Goal: Share content: Share content

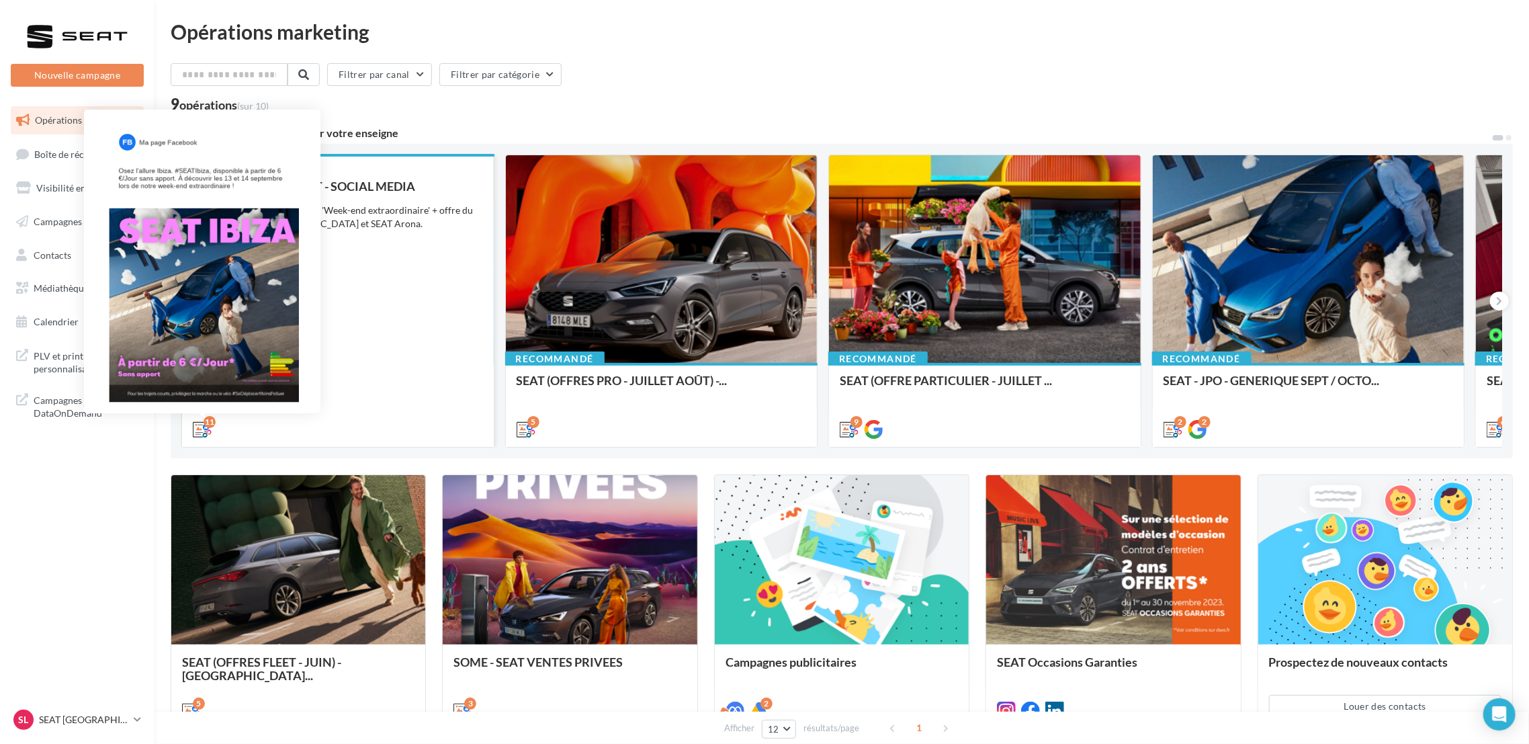
click at [202, 427] on icon at bounding box center [202, 429] width 19 height 19
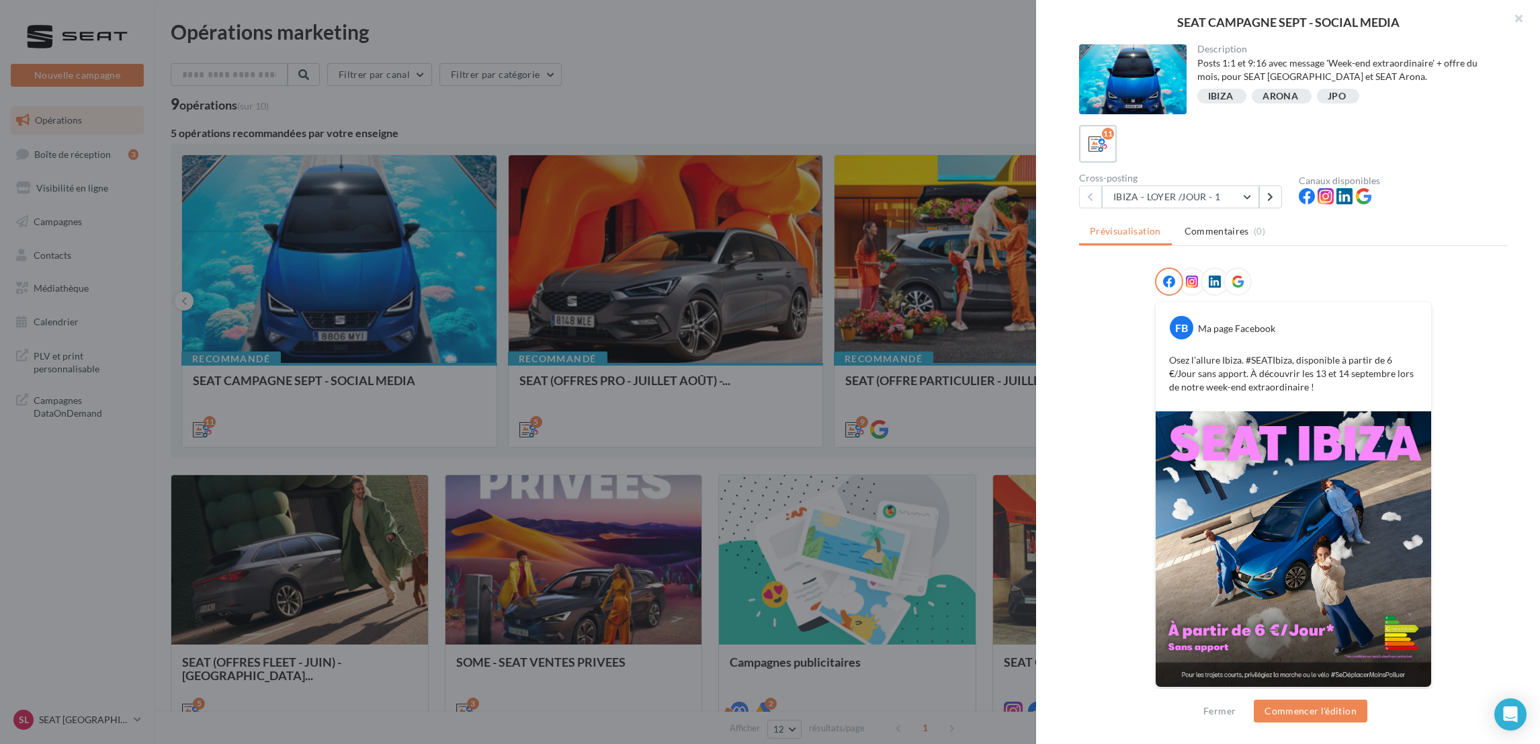
scroll to position [1, 0]
click at [1521, 407] on div "Description Posts 1:1 et 9:16 avec message 'Week-end extraordinaire' + offre du…" at bounding box center [1293, 372] width 515 height 656
click at [1268, 191] on icon at bounding box center [1270, 195] width 6 height 9
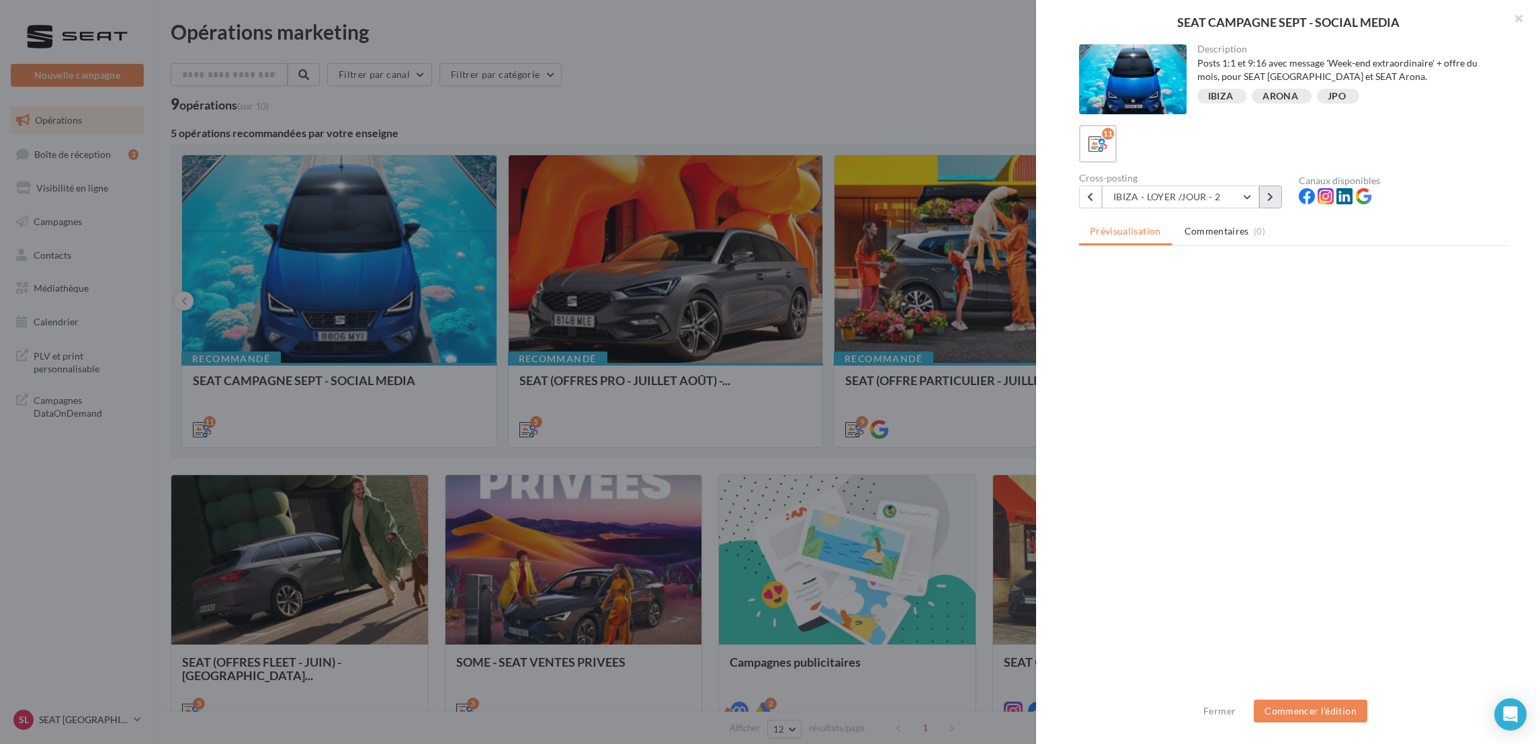
scroll to position [0, 0]
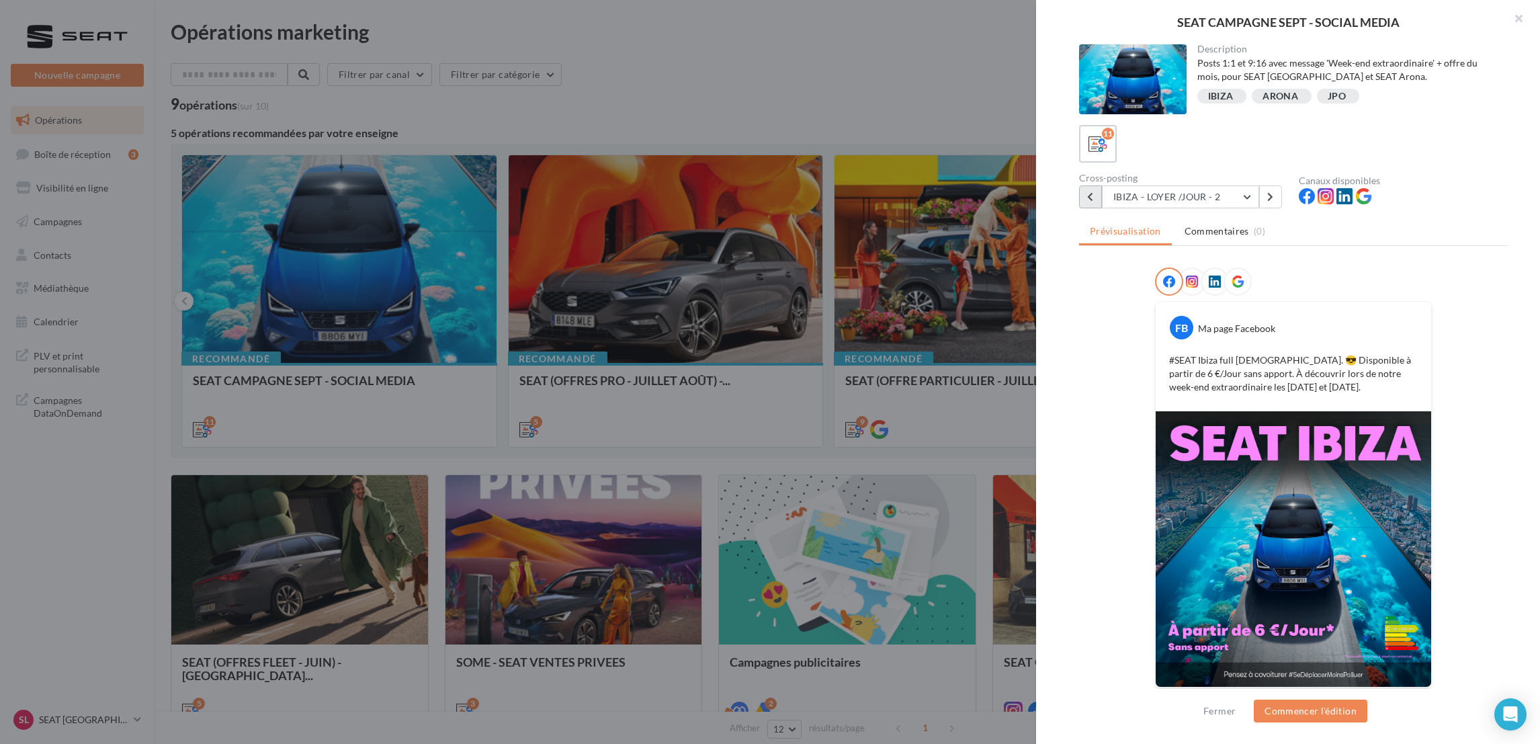
click at [1085, 198] on button at bounding box center [1090, 196] width 23 height 23
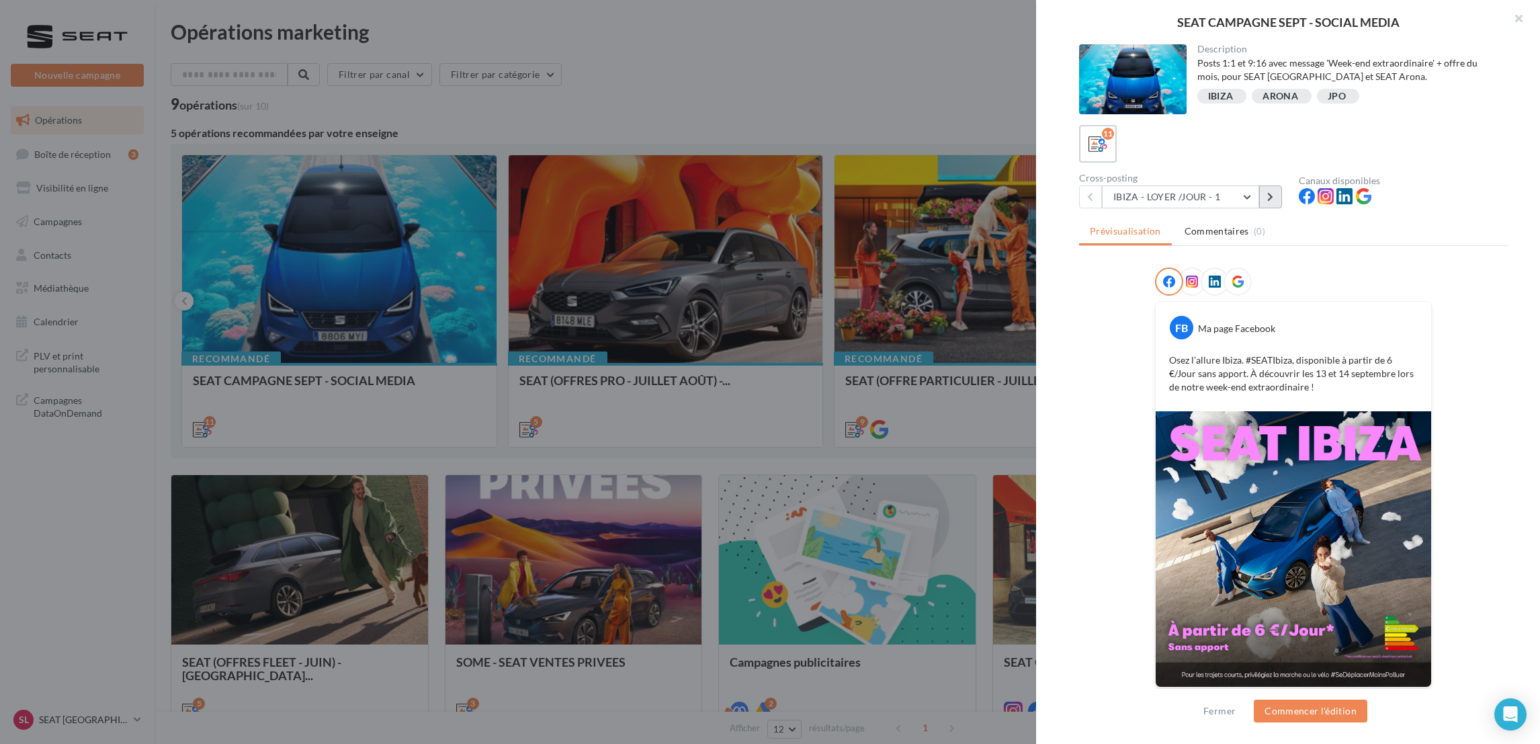
click at [1263, 200] on button at bounding box center [1270, 196] width 23 height 23
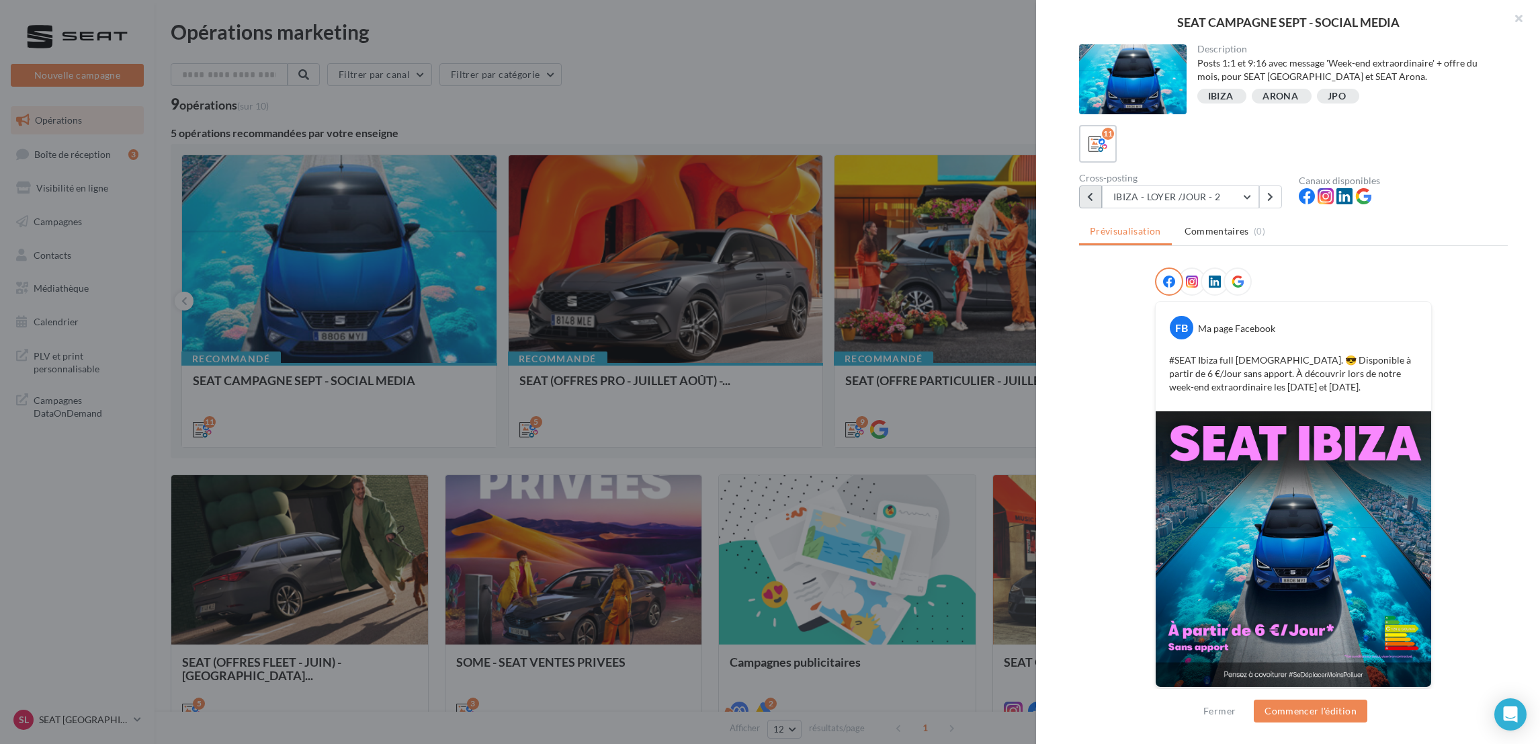
click at [1079, 203] on button at bounding box center [1090, 196] width 23 height 23
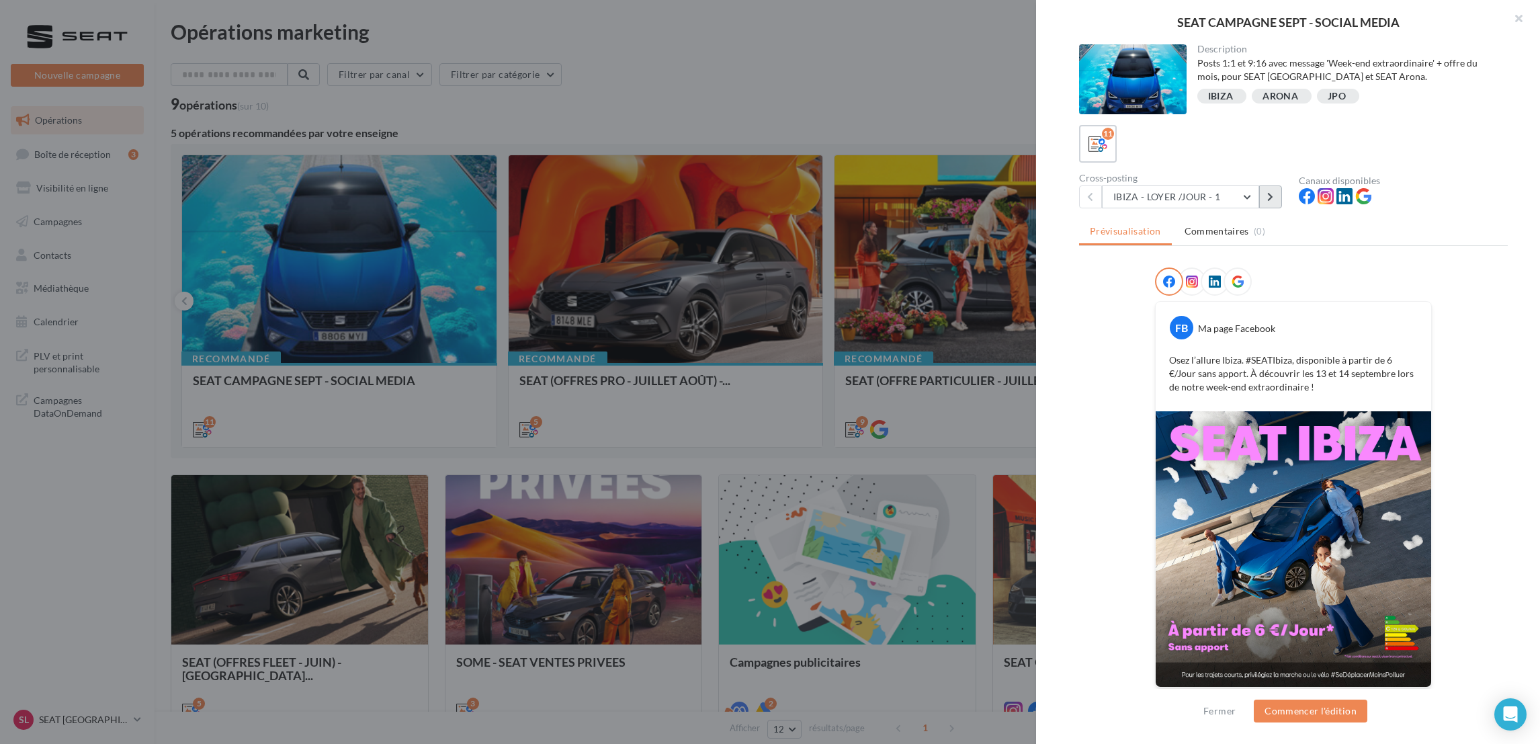
click at [1268, 202] on button at bounding box center [1270, 196] width 23 height 23
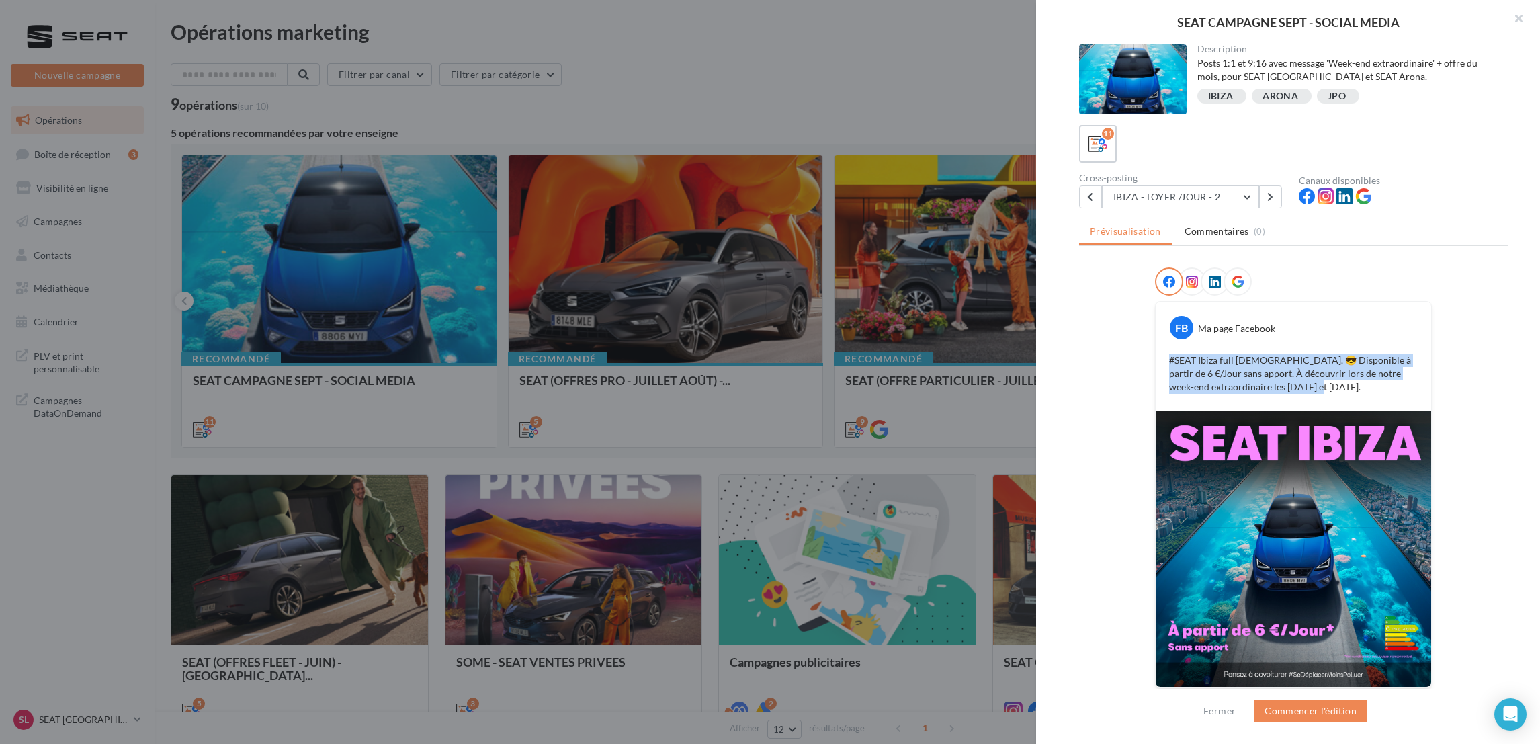
drag, startPoint x: 1319, startPoint y: 387, endPoint x: 1131, endPoint y: 345, distance: 192.0
click at [1131, 345] on div "FB Ma page Facebook #SEAT Ibiza full [DEMOGRAPHIC_DATA]. 😎 Disponible à partir …" at bounding box center [1293, 485] width 429 height 437
drag, startPoint x: 1240, startPoint y: 356, endPoint x: 1092, endPoint y: 198, distance: 216.3
click at [1092, 198] on icon at bounding box center [1090, 196] width 6 height 9
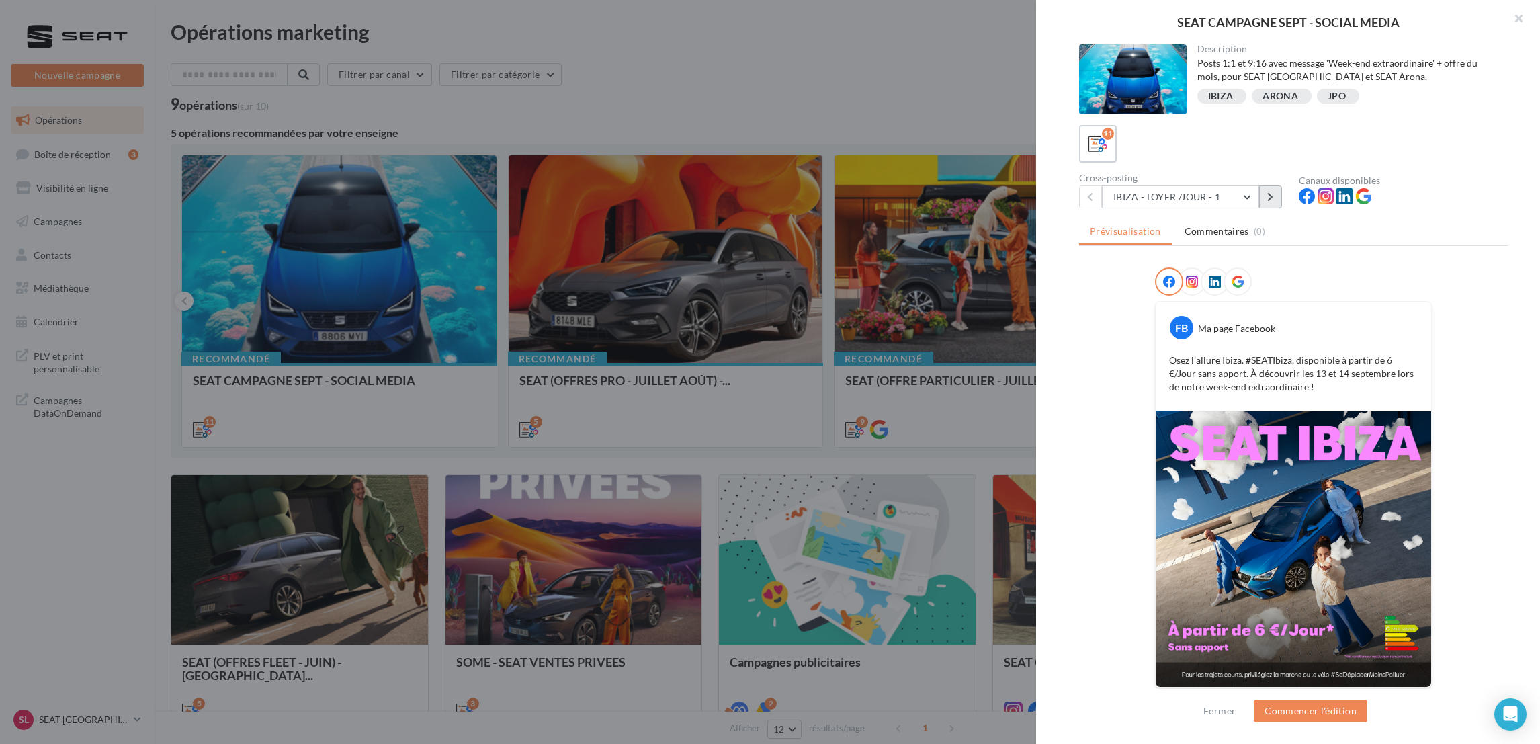
click at [1263, 197] on button at bounding box center [1270, 196] width 23 height 23
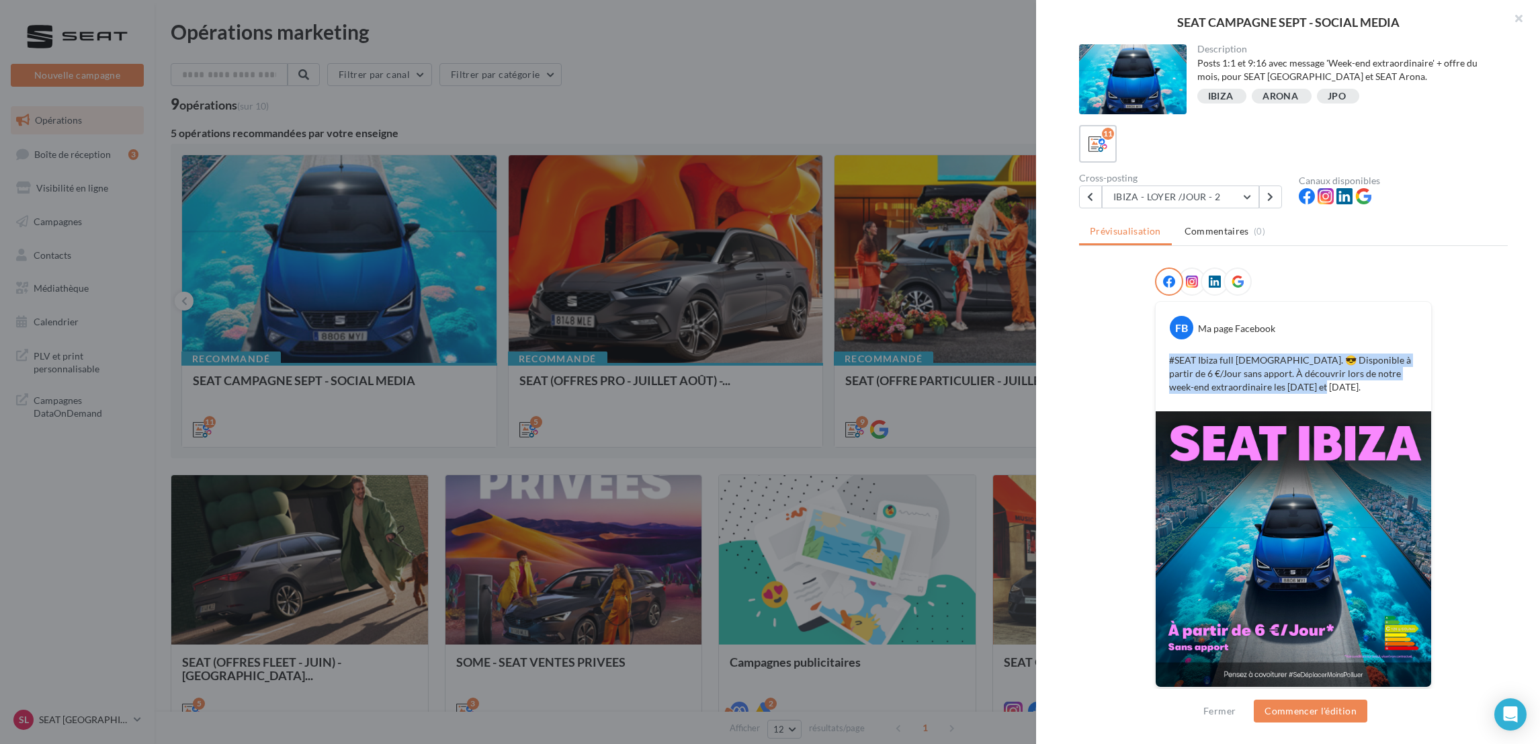
drag, startPoint x: 1326, startPoint y: 394, endPoint x: 1120, endPoint y: 347, distance: 210.9
click at [1120, 347] on div "FB Ma page Facebook #SEAT Ibiza full [DEMOGRAPHIC_DATA]. 😎 Disponible à partir …" at bounding box center [1293, 485] width 429 height 437
copy p "#SEAT Ibiza full [DEMOGRAPHIC_DATA]. 😎 Disponible à partir de 6 €/Jour sans app…"
click at [1301, 721] on button "Commencer l'édition" at bounding box center [1311, 710] width 114 height 23
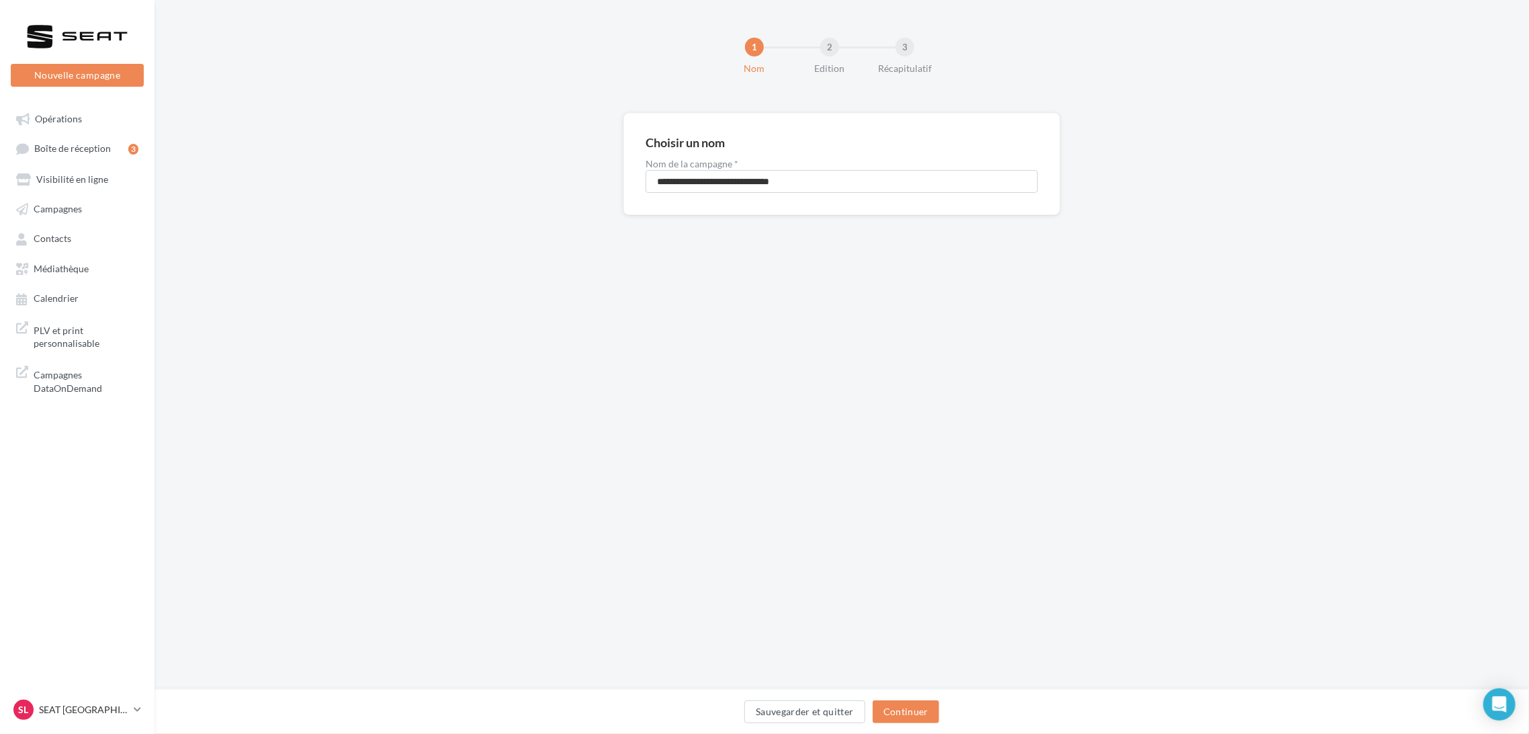
click at [940, 712] on div "Sauvegarder et quitter Continuer" at bounding box center [841, 714] width 1353 height 28
click at [926, 712] on button "Continuer" at bounding box center [906, 711] width 67 height 23
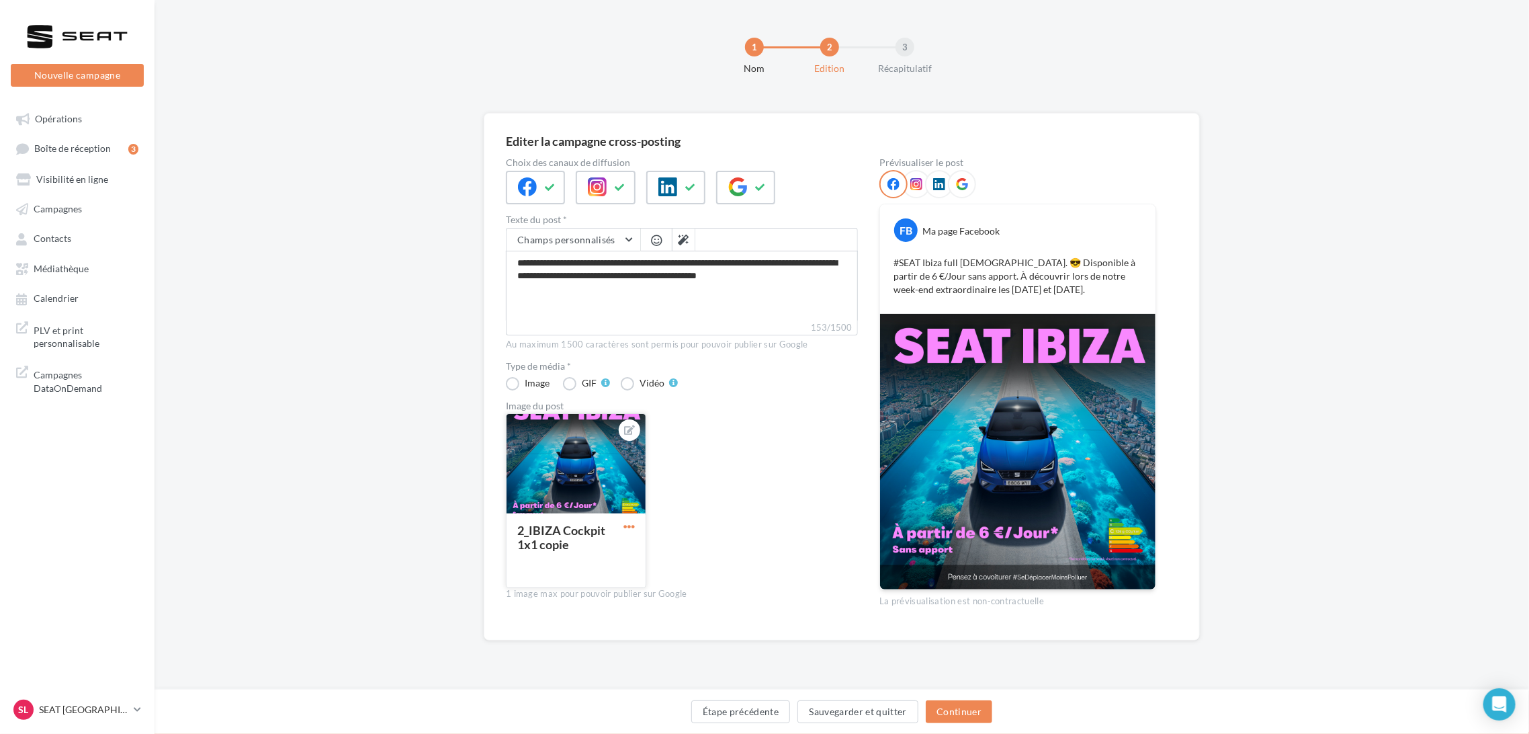
drag, startPoint x: 991, startPoint y: 440, endPoint x: 626, endPoint y: 529, distance: 376.1
click at [626, 529] on span "button" at bounding box center [628, 526] width 11 height 11
drag, startPoint x: 591, startPoint y: 504, endPoint x: 1090, endPoint y: 444, distance: 502.1
click at [1090, 444] on img at bounding box center [1017, 451] width 275 height 275
drag, startPoint x: 820, startPoint y: 292, endPoint x: 425, endPoint y: 228, distance: 400.1
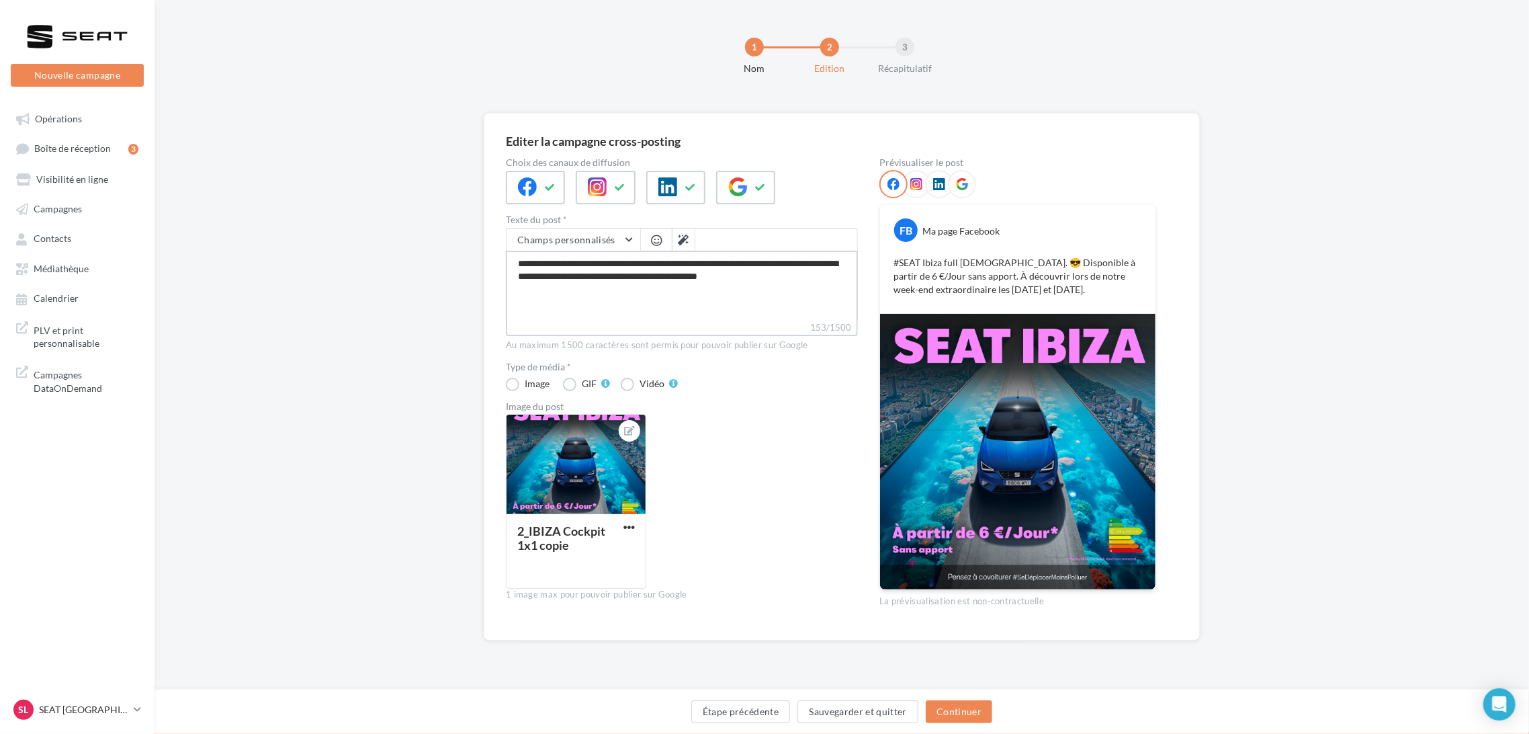
click at [425, 228] on div "**********" at bounding box center [842, 398] width 1375 height 570
